Goal: Task Accomplishment & Management: Manage account settings

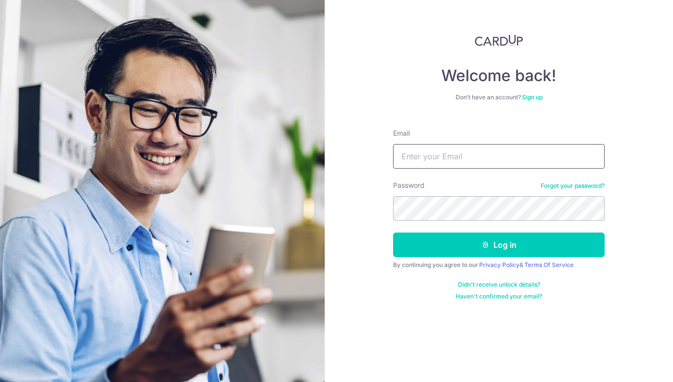
click at [435, 158] on input "Email" at bounding box center [499, 156] width 212 height 25
type input "[PERSON_NAME][EMAIL_ADDRESS][DOMAIN_NAME]"
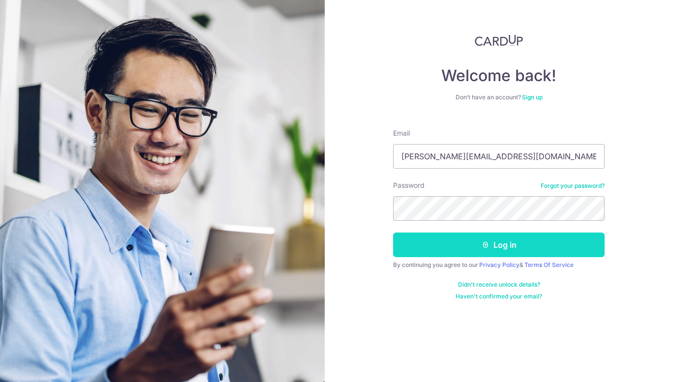
click at [493, 251] on button "Log in" at bounding box center [499, 245] width 212 height 25
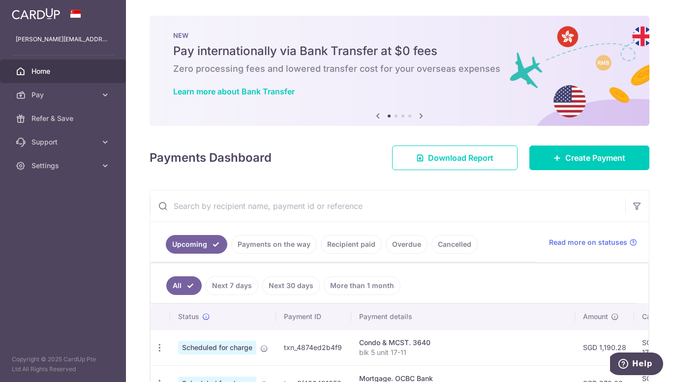
scroll to position [98, 0]
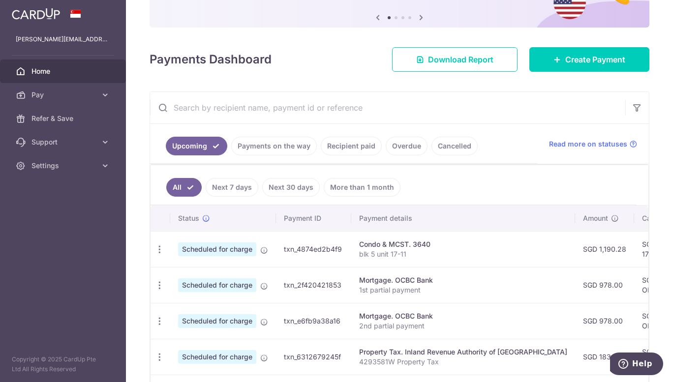
click at [359, 149] on link "Recipient paid" at bounding box center [351, 146] width 61 height 19
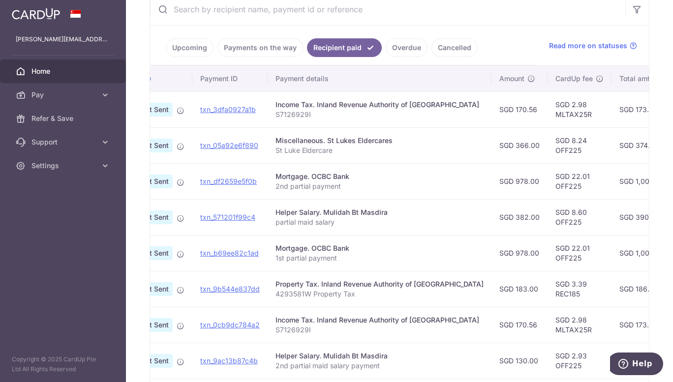
scroll to position [0, 0]
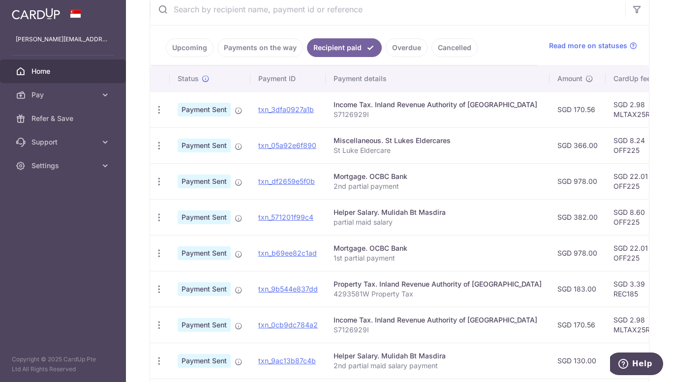
click at [178, 49] on link "Upcoming" at bounding box center [190, 47] width 48 height 19
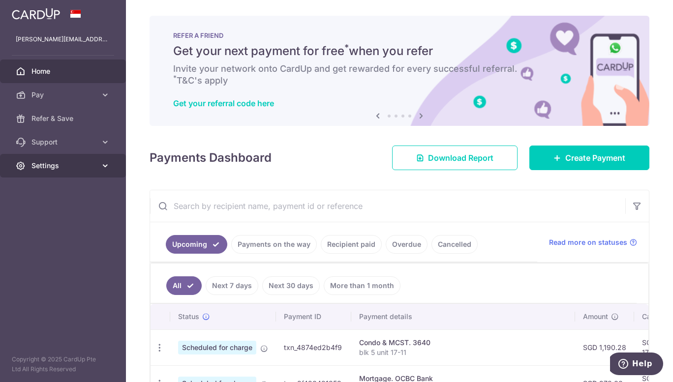
click at [37, 165] on span "Settings" at bounding box center [63, 166] width 65 height 10
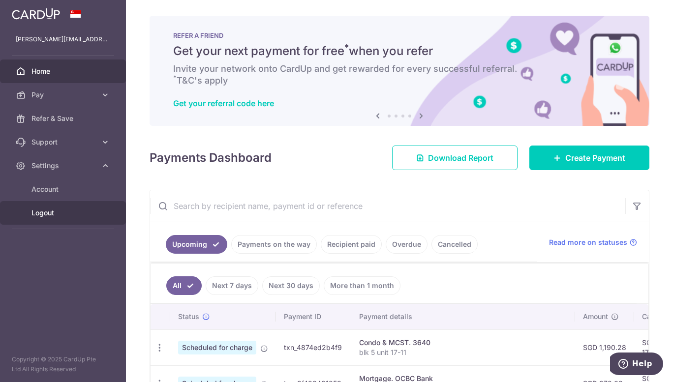
click at [40, 213] on span "Logout" at bounding box center [63, 213] width 65 height 10
